Goal: Task Accomplishment & Management: Complete application form

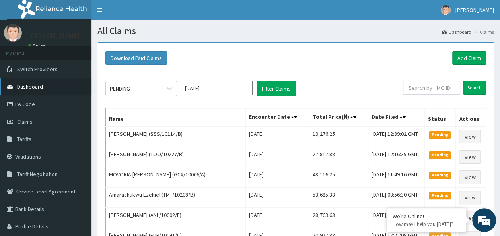
click at [27, 95] on link "Dashboard" at bounding box center [45, 86] width 91 height 17
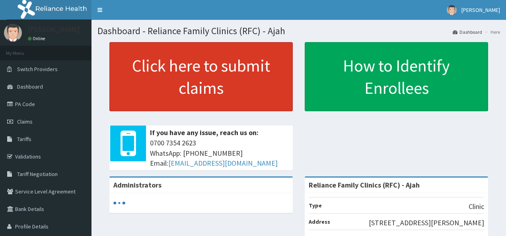
click at [237, 70] on link "Click here to submit claims" at bounding box center [200, 76] width 183 height 69
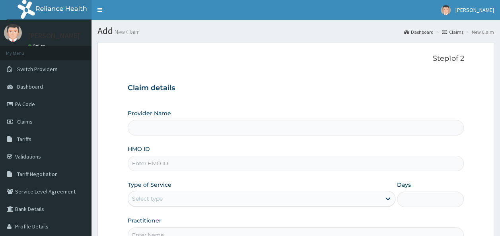
click at [143, 163] on input "HMO ID" at bounding box center [296, 164] width 336 height 16
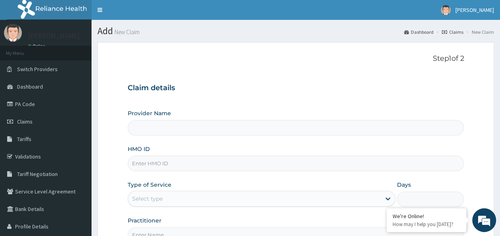
type input "Reliance Family Clinics (RFC) - Ajah"
paste input "BIU/10008/A"
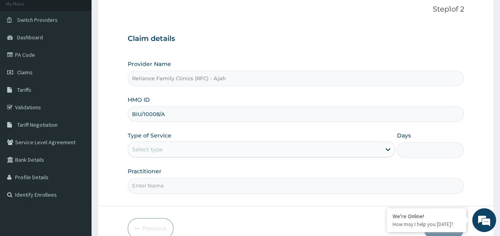
scroll to position [89, 0]
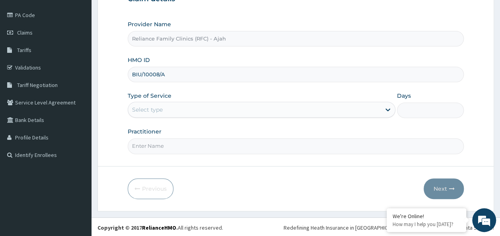
type input "BIU/10008/A"
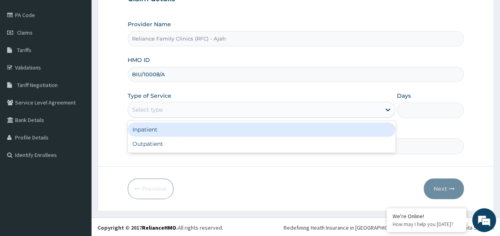
click at [186, 142] on div "Outpatient" at bounding box center [262, 144] width 268 height 14
type input "1"
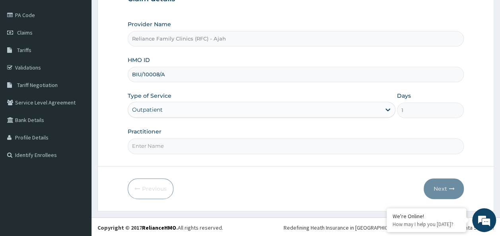
click at [187, 146] on input "Practitioner" at bounding box center [296, 146] width 336 height 16
click at [214, 146] on input "Practitioner" at bounding box center [296, 146] width 336 height 16
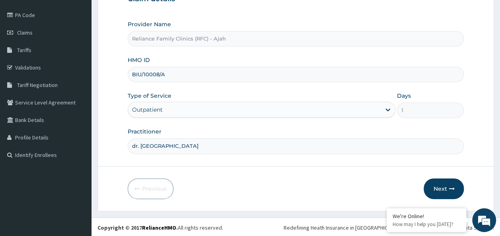
type input "dr. locum"
click at [444, 190] on button "Next" at bounding box center [443, 189] width 40 height 21
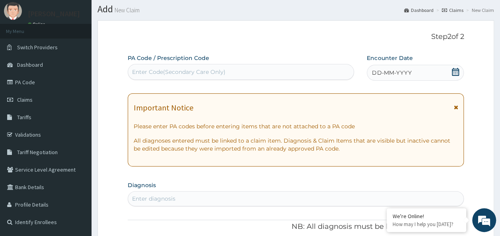
scroll to position [0, 0]
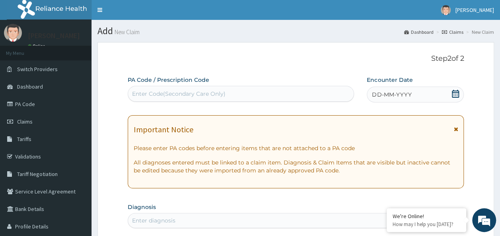
click at [400, 89] on div "DD-MM-YYYY" at bounding box center [415, 95] width 97 height 16
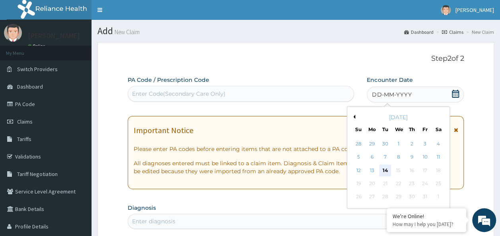
click at [385, 170] on div "14" at bounding box center [385, 171] width 12 height 12
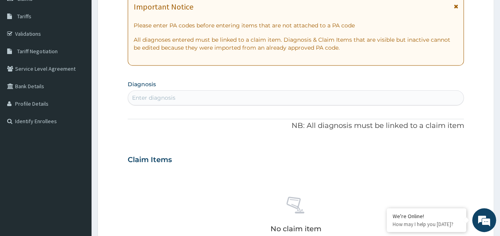
scroll to position [124, 0]
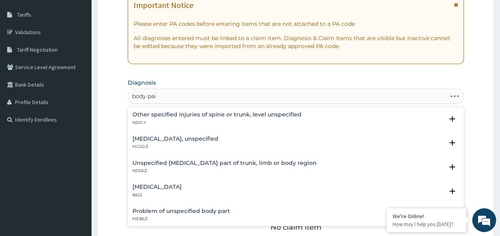
type input "body pain"
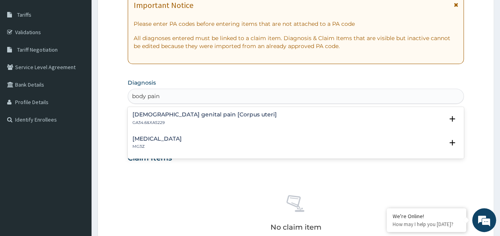
click at [174, 140] on h4 "Pain, unspecified" at bounding box center [156, 139] width 49 height 6
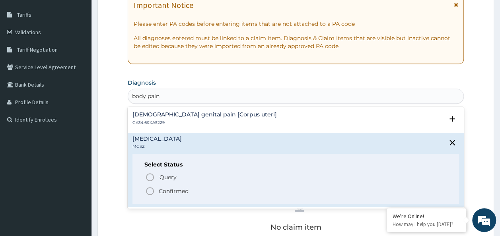
click at [179, 190] on p "Confirmed" at bounding box center [174, 191] width 30 height 8
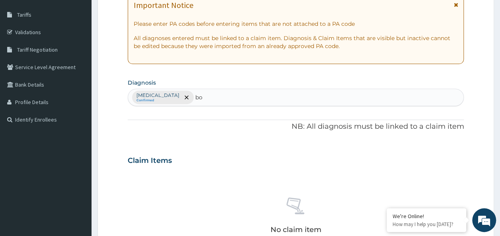
type input "b"
type input "g"
type input "fever"
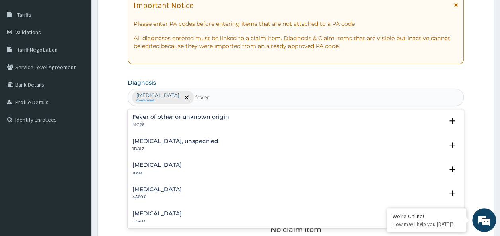
click at [179, 114] on h4 "Fever of other or unknown origin" at bounding box center [180, 117] width 97 height 6
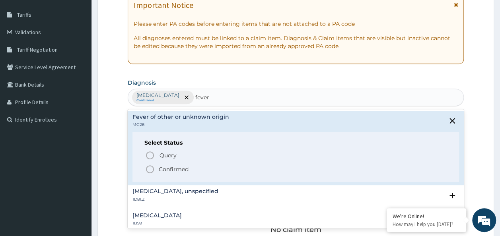
click at [185, 169] on p "Confirmed" at bounding box center [174, 169] width 30 height 8
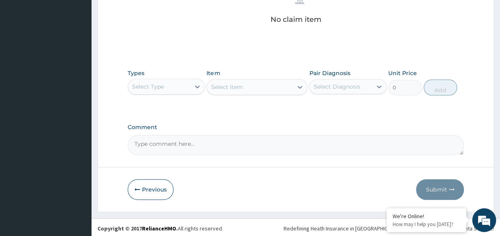
scroll to position [336, 0]
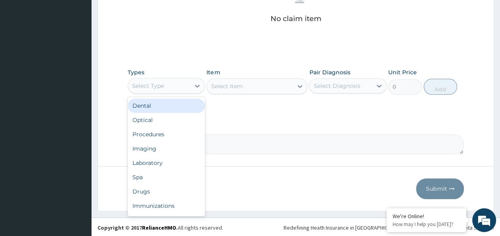
click at [161, 134] on div "Procedures" at bounding box center [167, 134] width 78 height 14
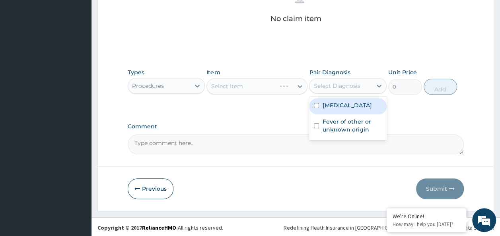
click at [316, 105] on input "checkbox" at bounding box center [316, 105] width 5 height 5
checkbox input "true"
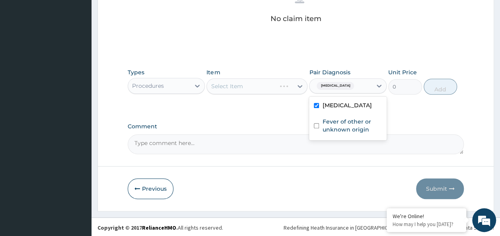
click at [316, 125] on input "checkbox" at bounding box center [316, 125] width 5 height 5
checkbox input "true"
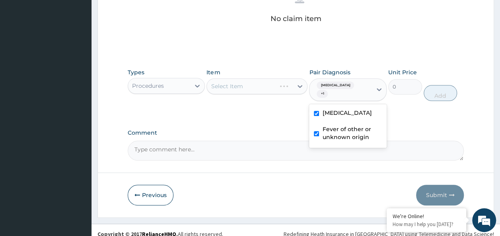
click at [239, 83] on div "Select Item" at bounding box center [256, 86] width 101 height 16
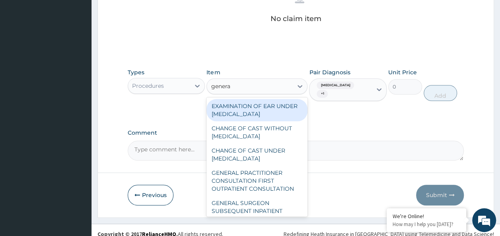
type input "general"
click at [249, 189] on div "GENERAL PRACTITIONER CONSULTATION FIRST OUTPATIENT CONSULTATION" at bounding box center [256, 181] width 101 height 30
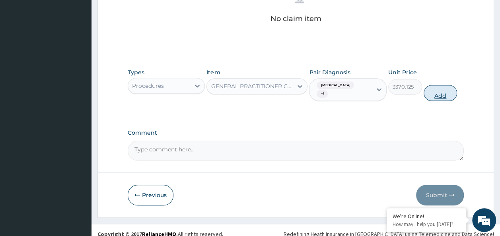
click at [447, 91] on button "Add" at bounding box center [440, 93] width 34 height 16
type input "0"
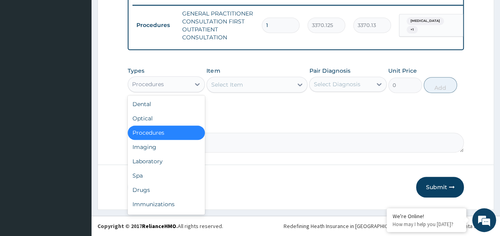
click at [154, 159] on div "Laboratory" at bounding box center [167, 161] width 78 height 14
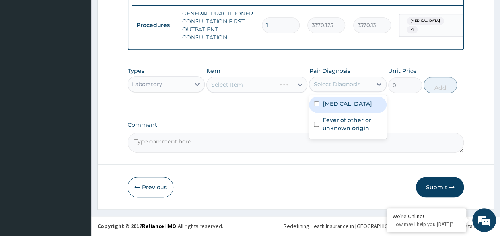
click at [317, 106] on input "checkbox" at bounding box center [316, 103] width 5 height 5
checkbox input "true"
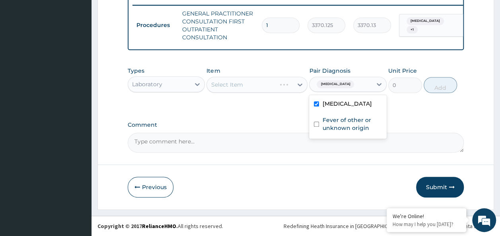
click at [316, 126] on input "checkbox" at bounding box center [316, 124] width 5 height 5
checkbox input "true"
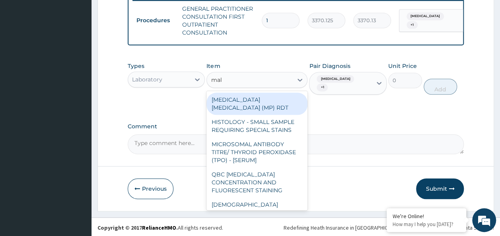
type input "mala"
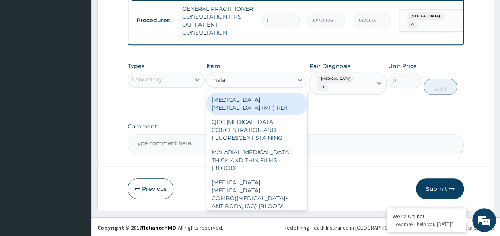
click at [282, 103] on div "MALARIA PARASITE (MP) RDT" at bounding box center [256, 104] width 101 height 22
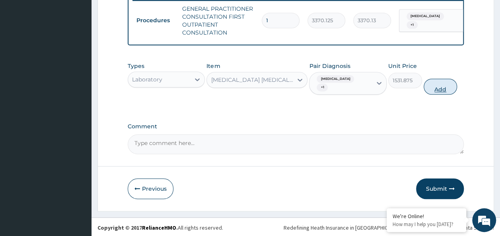
click at [446, 94] on button "Add" at bounding box center [440, 87] width 34 height 16
type input "0"
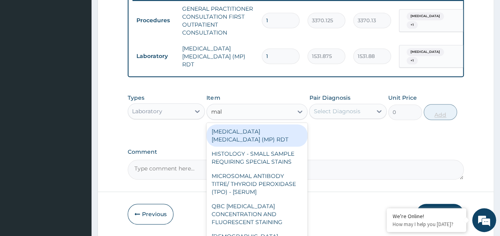
type input "mala"
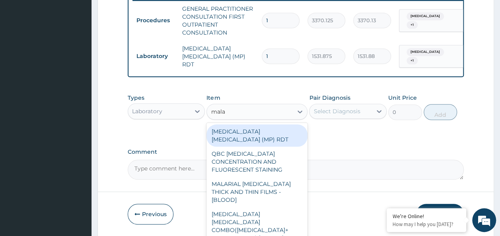
click at [268, 182] on div "MALARIAL PARASITE THICK AND THIN FILMS - [BLOOD]" at bounding box center [256, 192] width 101 height 30
type input "1531.875"
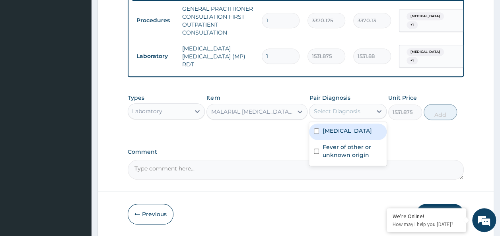
click at [315, 134] on input "checkbox" at bounding box center [316, 130] width 5 height 5
checkbox input "true"
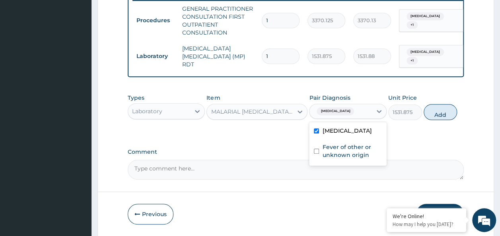
click at [316, 154] on input "checkbox" at bounding box center [316, 151] width 5 height 5
checkbox input "true"
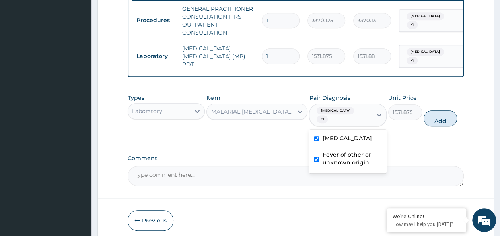
click at [441, 122] on button "Add" at bounding box center [440, 119] width 34 height 16
type input "0"
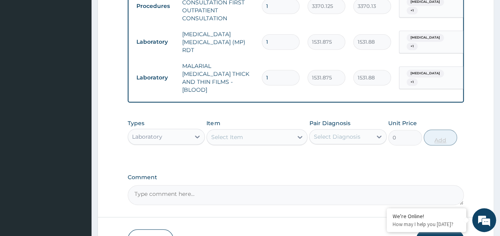
scroll to position [376, 0]
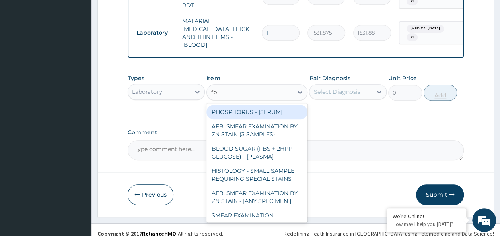
type input "fbc"
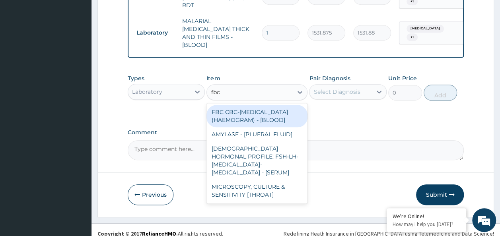
click at [261, 108] on div "FBC CBC-COMPLETE BLOOD COUNT (HAEMOGRAM) - [BLOOD]" at bounding box center [256, 116] width 101 height 22
type input "4085"
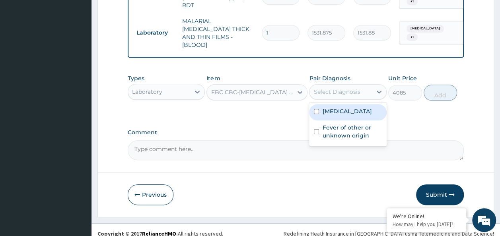
click at [316, 109] on input "checkbox" at bounding box center [316, 111] width 5 height 5
checkbox input "true"
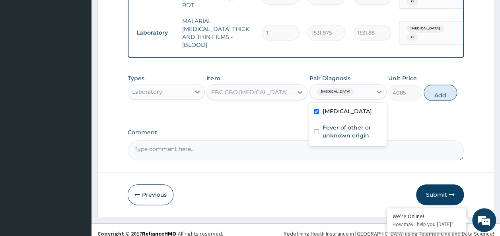
click at [317, 129] on input "checkbox" at bounding box center [316, 131] width 5 height 5
checkbox input "true"
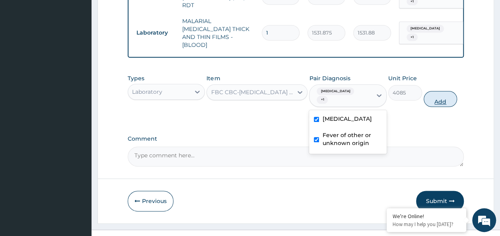
click at [446, 91] on button "Add" at bounding box center [440, 99] width 34 height 16
type input "0"
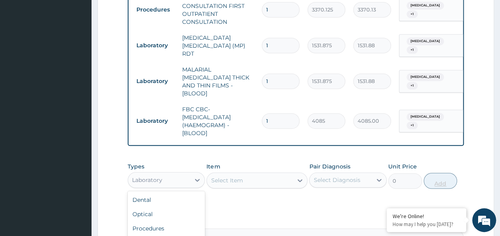
scroll to position [416, 0]
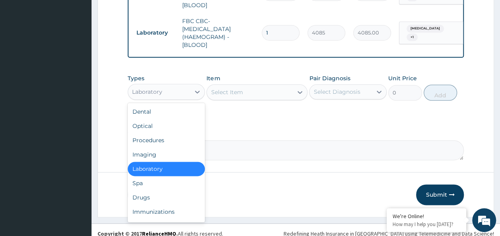
click at [151, 190] on div "Drugs" at bounding box center [167, 197] width 78 height 14
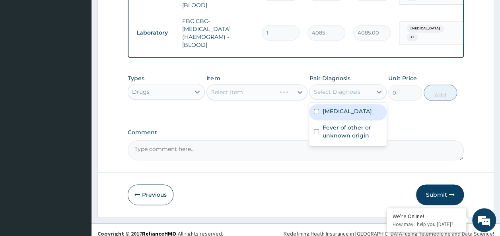
click at [316, 109] on input "checkbox" at bounding box center [316, 111] width 5 height 5
checkbox input "true"
click at [316, 129] on input "checkbox" at bounding box center [316, 131] width 5 height 5
checkbox input "true"
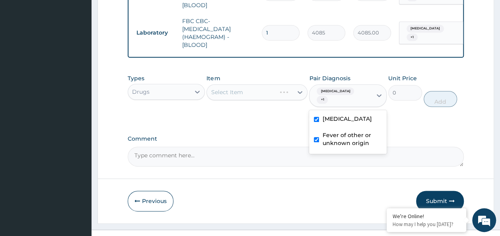
click at [253, 87] on div "Select Item" at bounding box center [256, 92] width 101 height 16
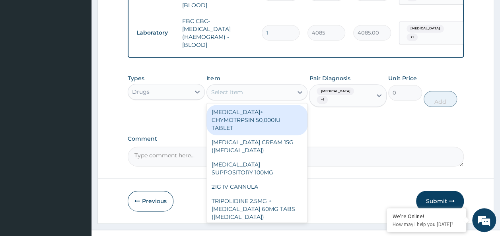
type input "m"
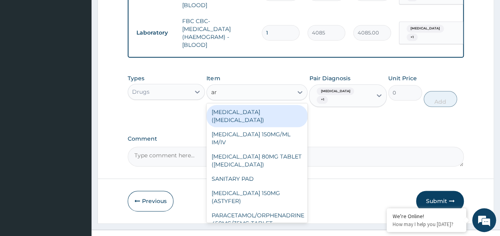
type input "art"
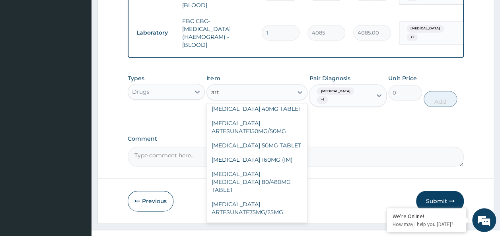
scroll to position [70, 0]
click at [266, 167] on div "ARTEMETHER LUMEFANTRINE 80/480MG TABLET" at bounding box center [256, 182] width 101 height 30
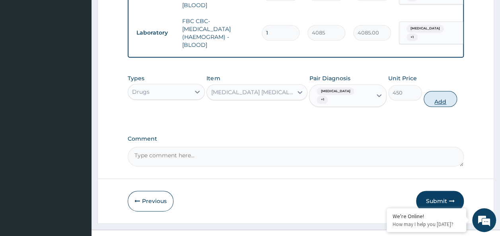
click at [445, 97] on button "Add" at bounding box center [440, 99] width 34 height 16
type input "0"
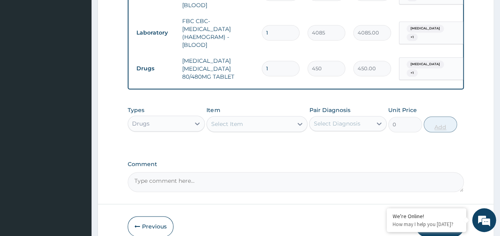
type input "0.00"
type input "6"
type input "2700.00"
type input "6"
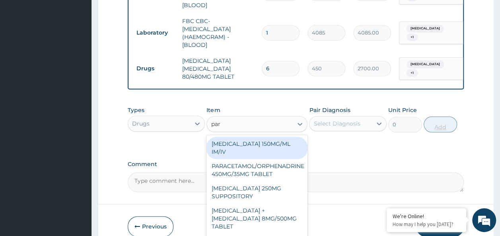
type input "para"
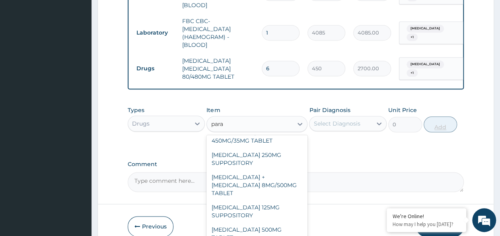
scroll to position [90, 0]
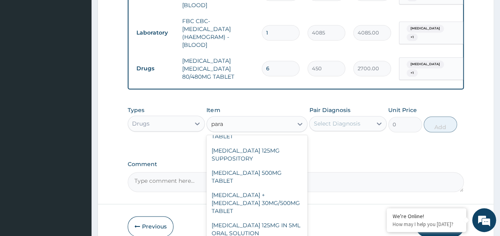
click at [265, 166] on div "PARACETAMOL 500MG TABLET" at bounding box center [256, 177] width 101 height 22
type input "30"
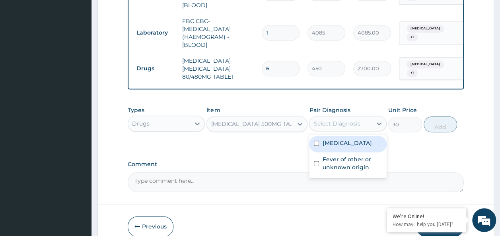
click at [316, 141] on input "checkbox" at bounding box center [316, 143] width 5 height 5
checkbox input "true"
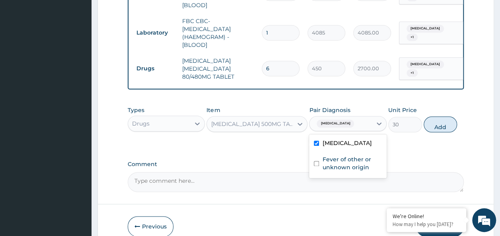
click at [316, 161] on input "checkbox" at bounding box center [316, 163] width 5 height 5
checkbox input "true"
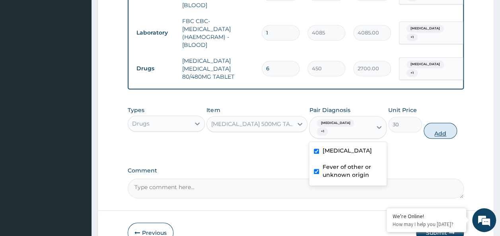
click at [442, 127] on button "Add" at bounding box center [440, 131] width 34 height 16
type input "0"
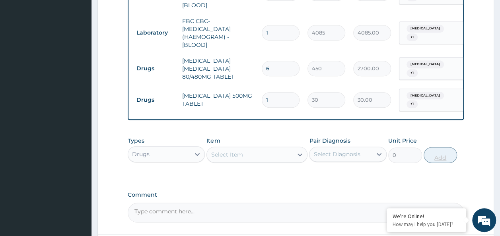
type input "18"
type input "540.00"
type input "18"
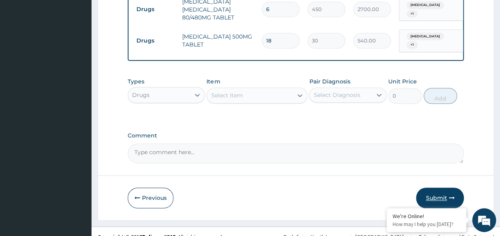
click at [435, 188] on button "Submit" at bounding box center [440, 198] width 48 height 21
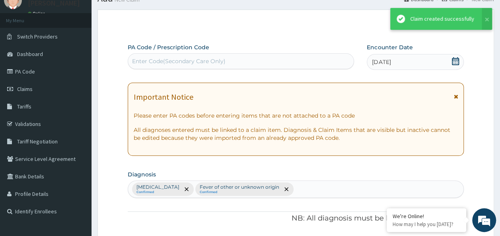
scroll to position [475, 0]
